Goal: Information Seeking & Learning: Learn about a topic

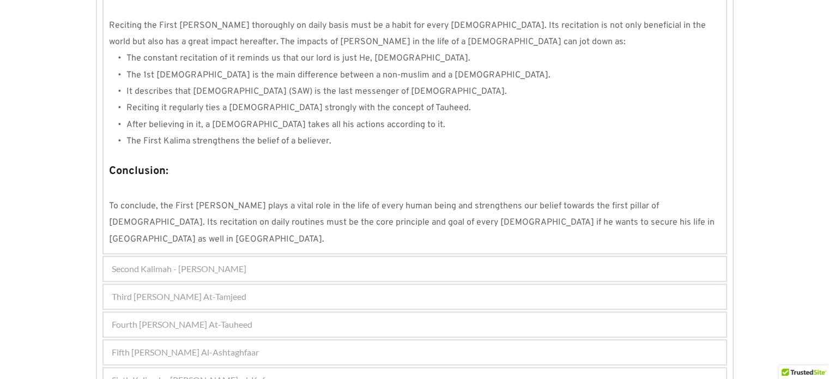
click at [227, 373] on span "Sixth Kalimah - Kalimah Radd-al-Kufar" at bounding box center [192, 379] width 161 height 13
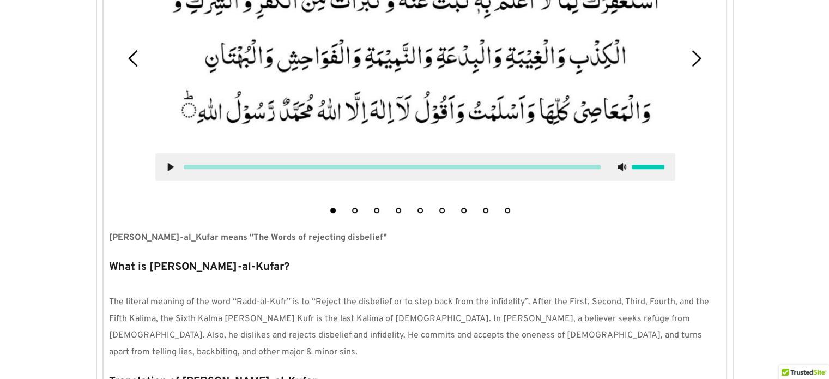
scroll to position [481, 0]
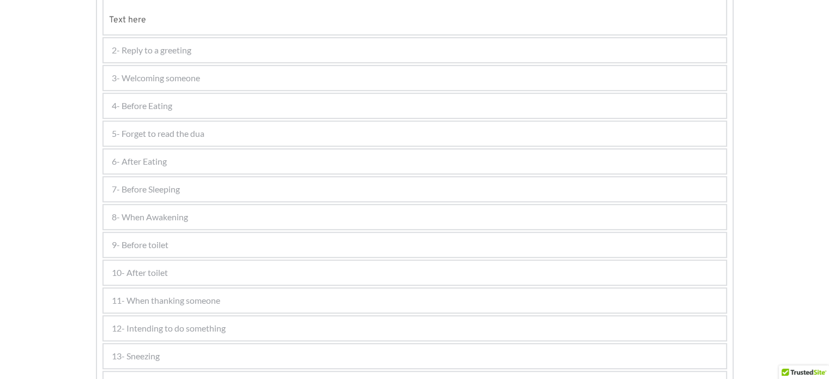
click at [170, 192] on div "7- Before Sleeping" at bounding box center [415, 189] width 623 height 24
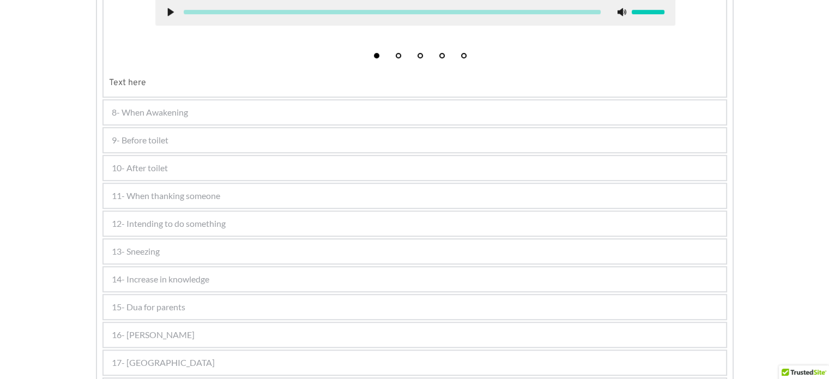
scroll to position [695, 0]
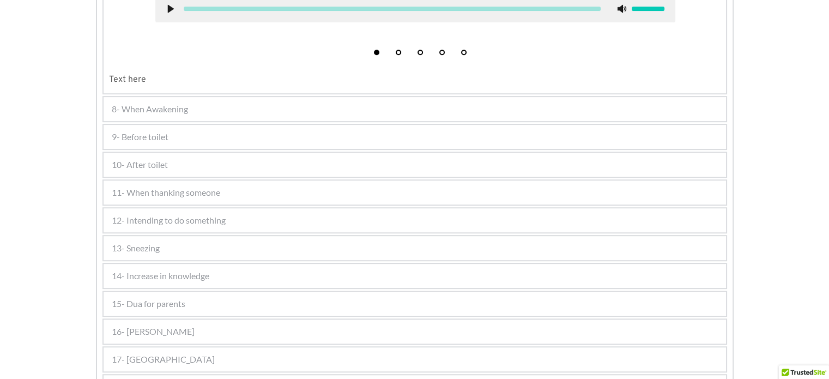
click at [144, 109] on span "8- When Awakening" at bounding box center [150, 108] width 76 height 13
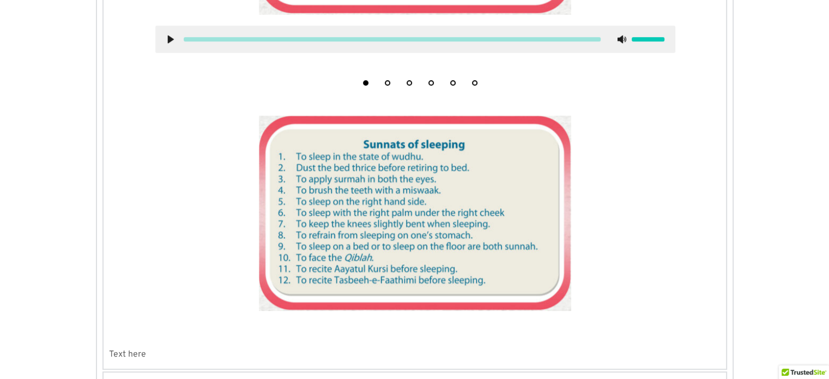
scroll to position [708, 0]
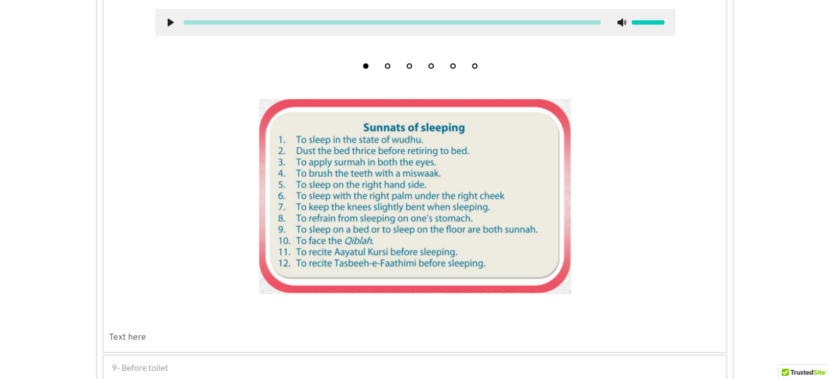
click at [149, 354] on div "9- Before toilet 1 2 3 4 5 Text here" at bounding box center [414, 367] width 625 height 26
click at [150, 370] on div "9- Before toilet" at bounding box center [415, 367] width 623 height 24
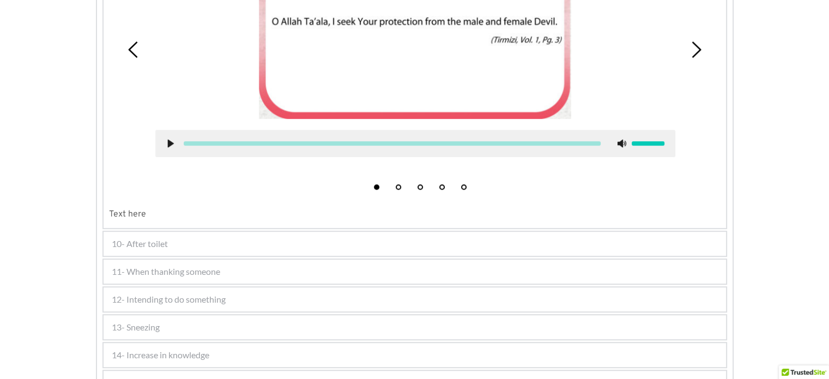
scroll to position [617, 0]
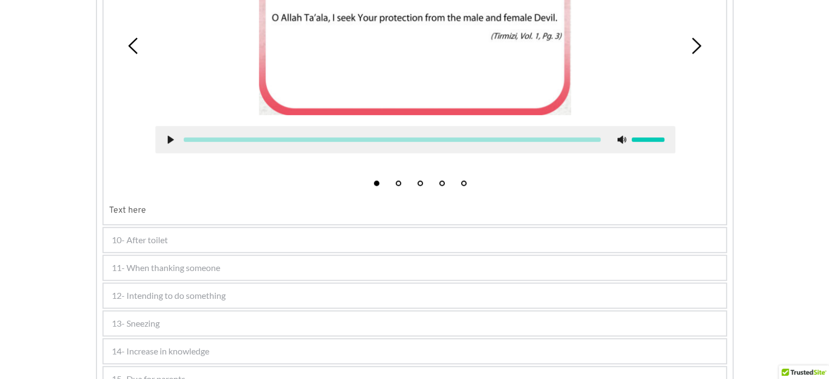
click at [292, 239] on div "10- After toilet" at bounding box center [415, 240] width 623 height 24
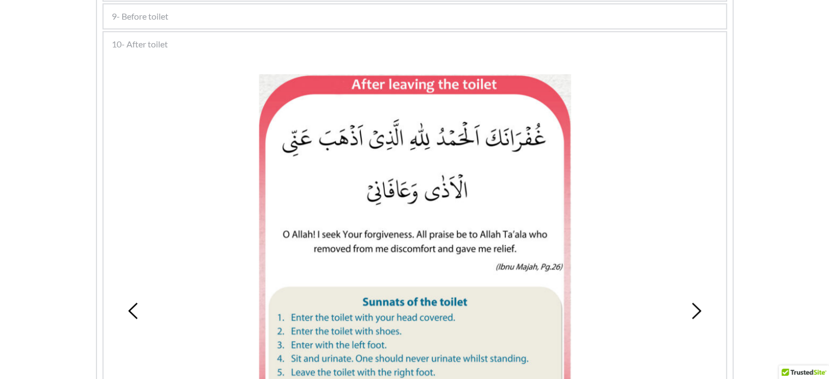
scroll to position [471, 0]
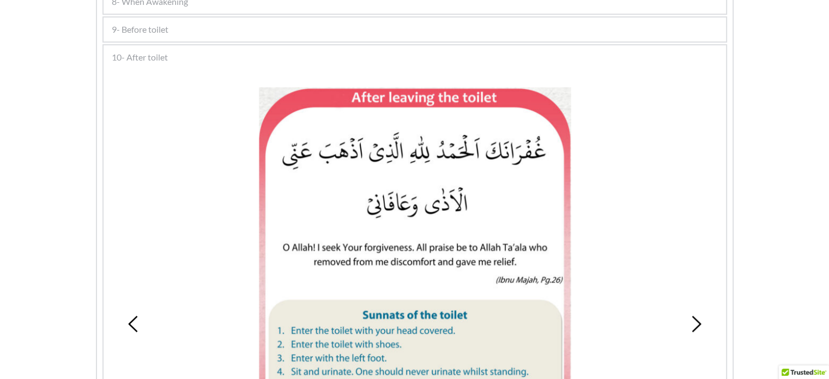
drag, startPoint x: 292, startPoint y: 239, endPoint x: 146, endPoint y: 229, distance: 146.4
click at [146, 229] on div "1 2 3 4 5 6" at bounding box center [415, 324] width 612 height 501
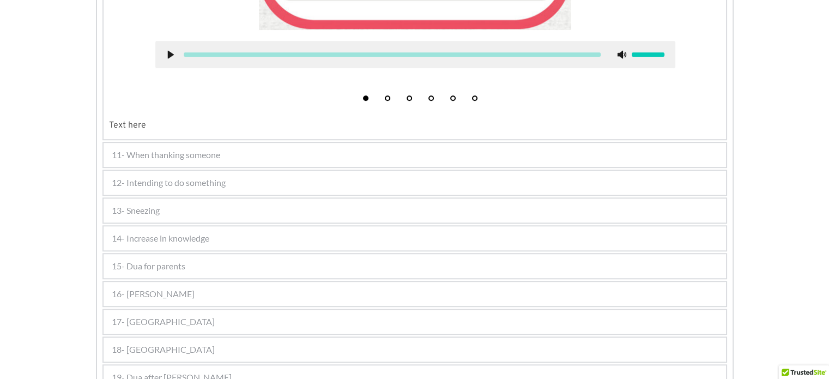
scroll to position [940, 0]
click at [212, 207] on div "13- Sneezing" at bounding box center [415, 210] width 623 height 24
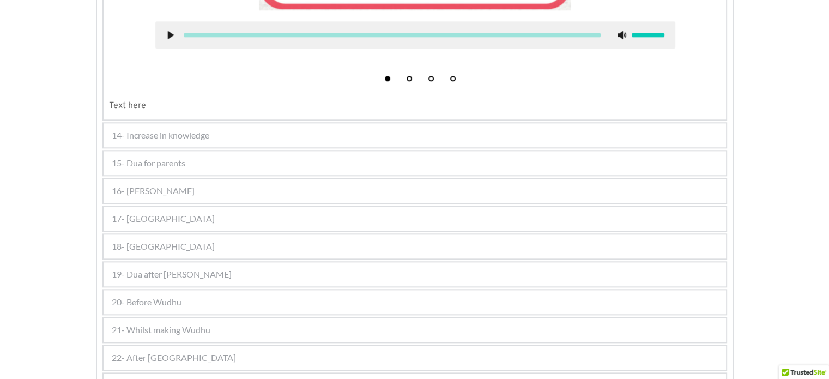
scroll to position [1215, 0]
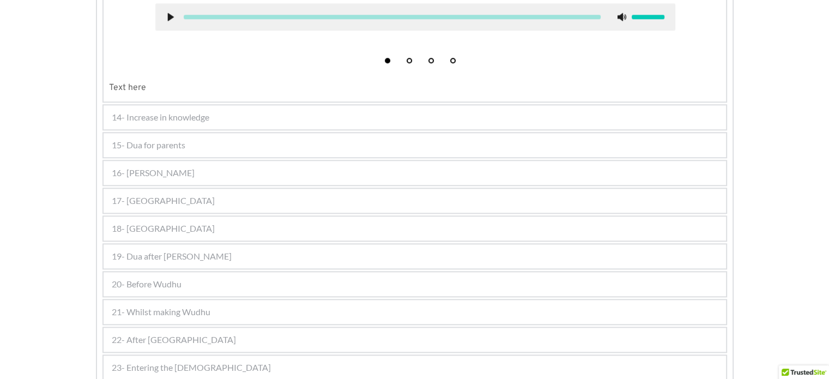
click at [172, 138] on span "15- Dua for parents" at bounding box center [149, 144] width 74 height 13
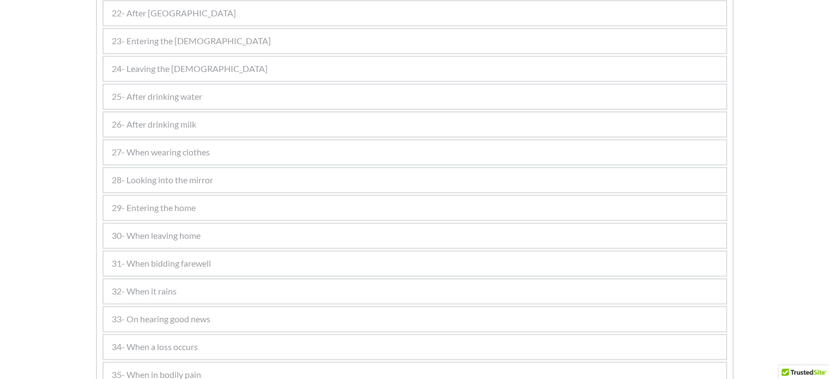
click at [172, 146] on span "27- When wearing clothes" at bounding box center [161, 152] width 98 height 13
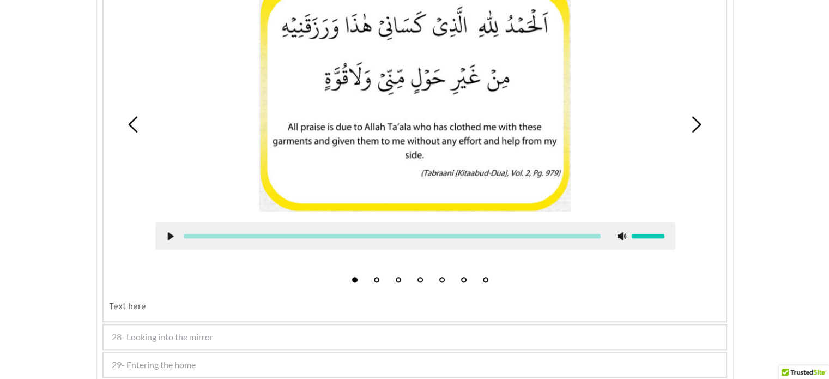
scroll to position [976, 0]
